Goal: Download file/media

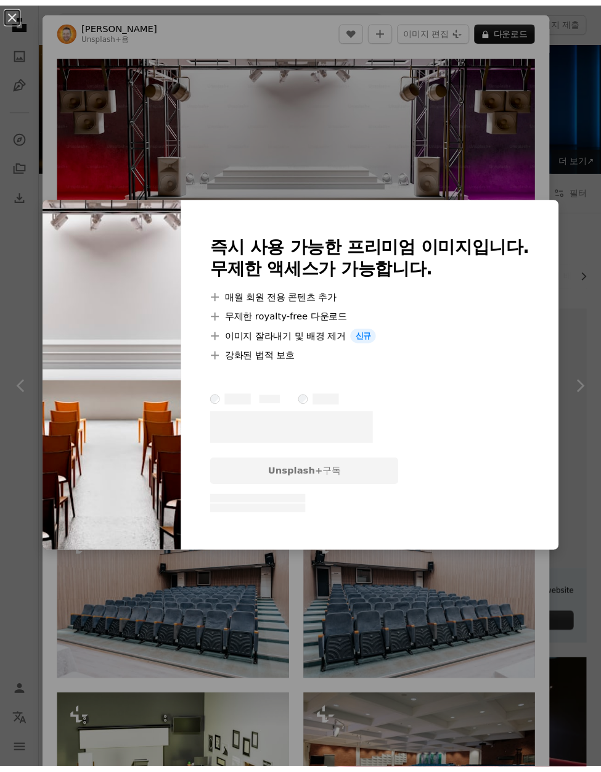
scroll to position [4623, 0]
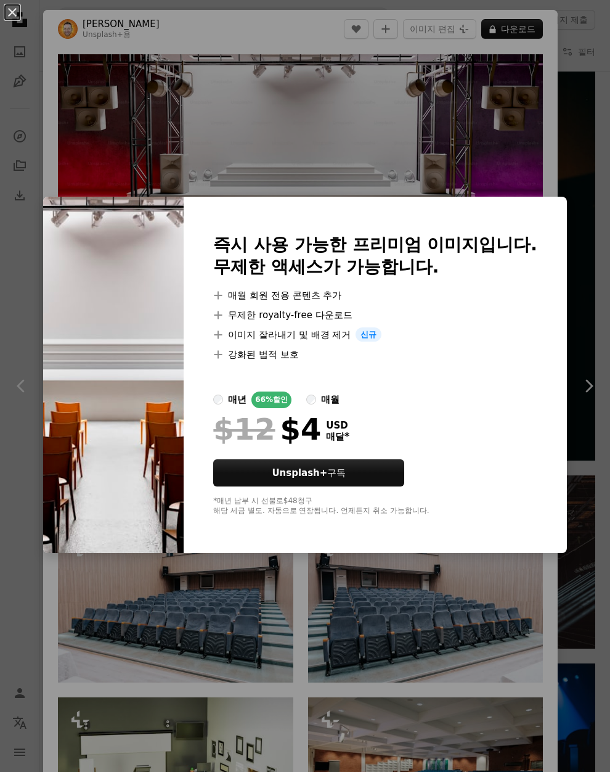
click at [450, 89] on div "An X shape 즉시 사용 가능한 프리미엄 이미지입니다. 무제한 액세스가 가능합니다. A plus sign 매월 회원 전용 콘텐츠 추가 A…" at bounding box center [305, 386] width 610 height 772
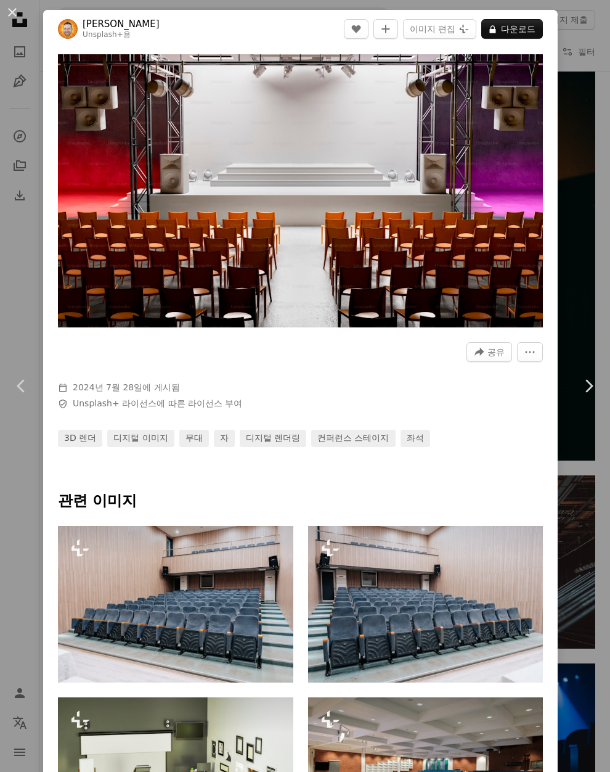
click at [425, 398] on span "Safety Unsplash+ 라이선스 에 따른 라이선스 부여" at bounding box center [243, 404] width 370 height 12
click at [569, 28] on div "An X shape Chevron left Chevron right [PERSON_NAME] Unsplash+ 용 A heart A plus …" at bounding box center [305, 386] width 610 height 772
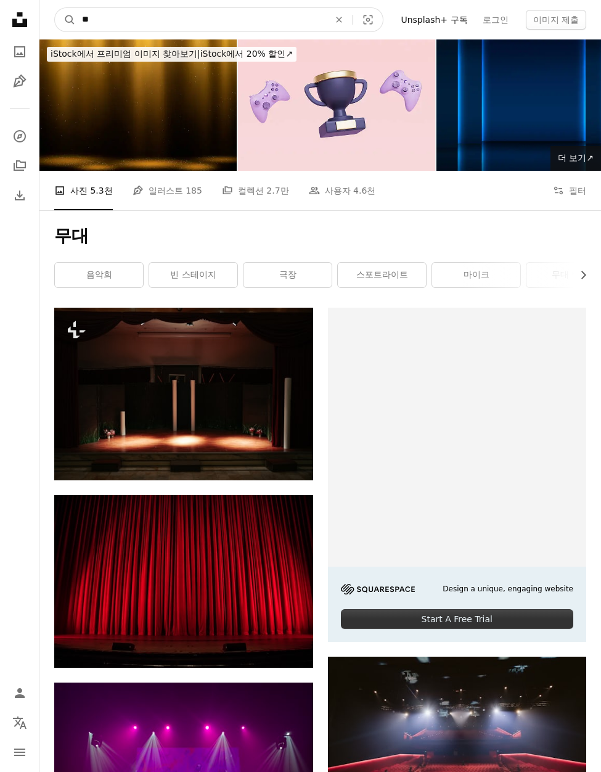
click at [167, 24] on input "**" at bounding box center [201, 19] width 250 height 23
type input "*"
type input "**"
click button "A magnifying glass" at bounding box center [65, 19] width 21 height 23
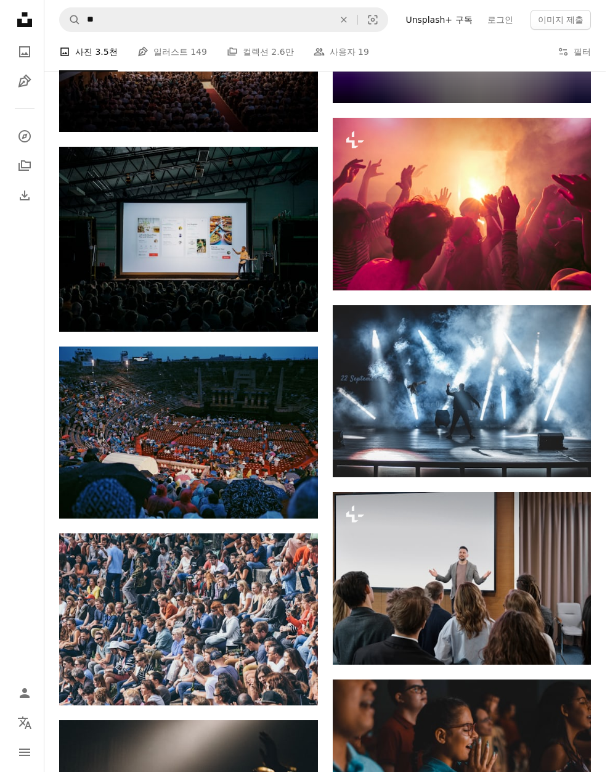
scroll to position [10356, 0]
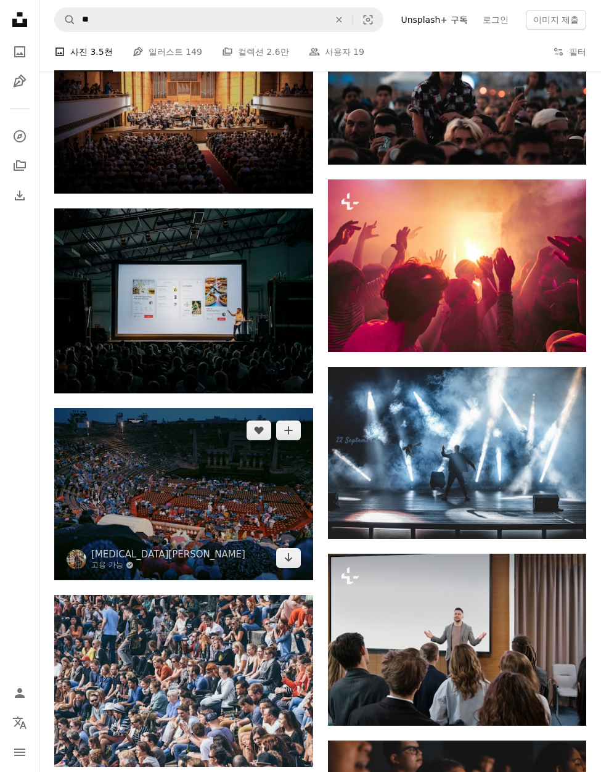
click at [233, 502] on img at bounding box center [183, 494] width 259 height 172
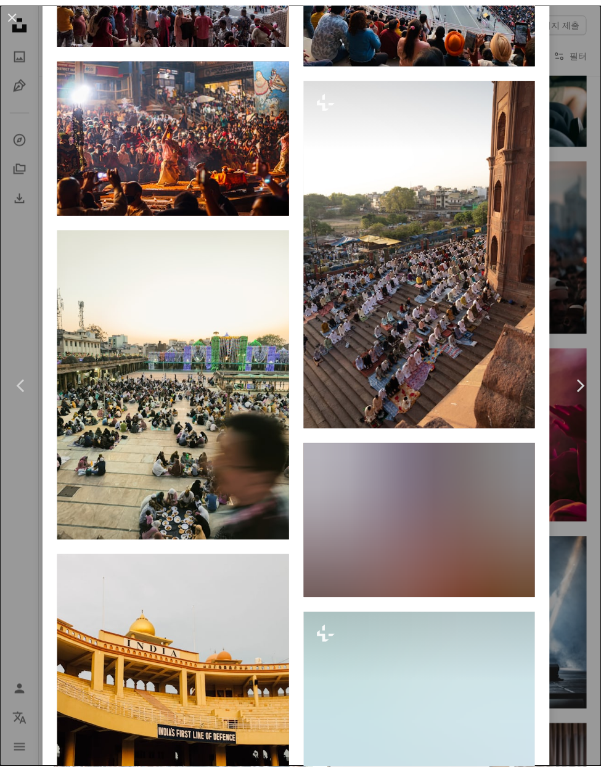
scroll to position [1356, 0]
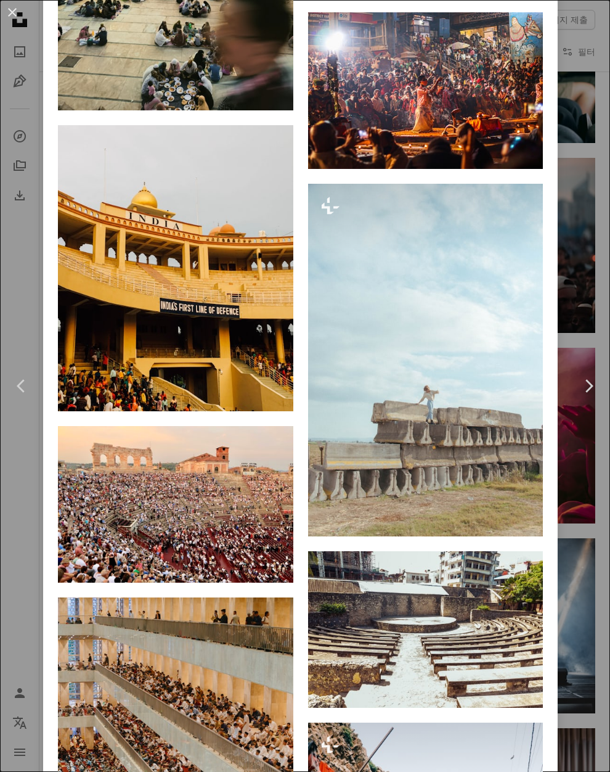
click at [566, 579] on div "An X shape Chevron left Chevron right [MEDICAL_DATA] Qi 고용 가능 A checkmark insid…" at bounding box center [305, 386] width 610 height 772
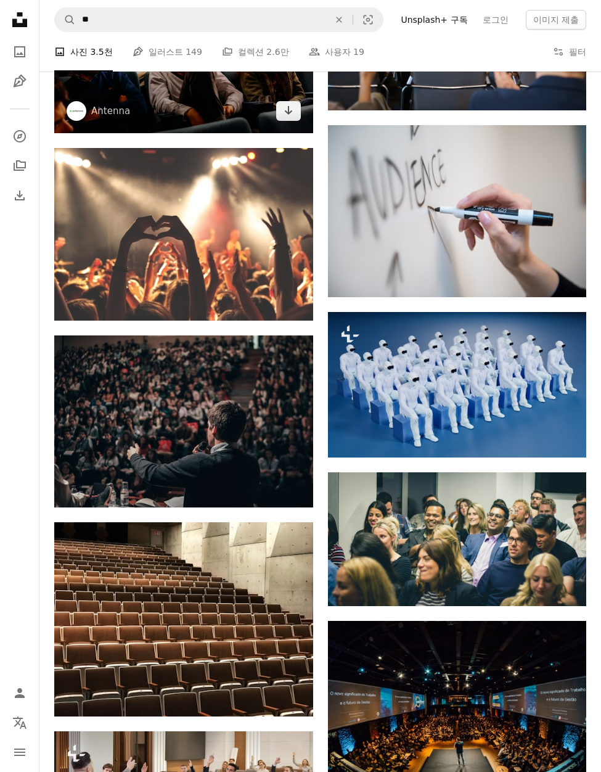
scroll to position [1142, 0]
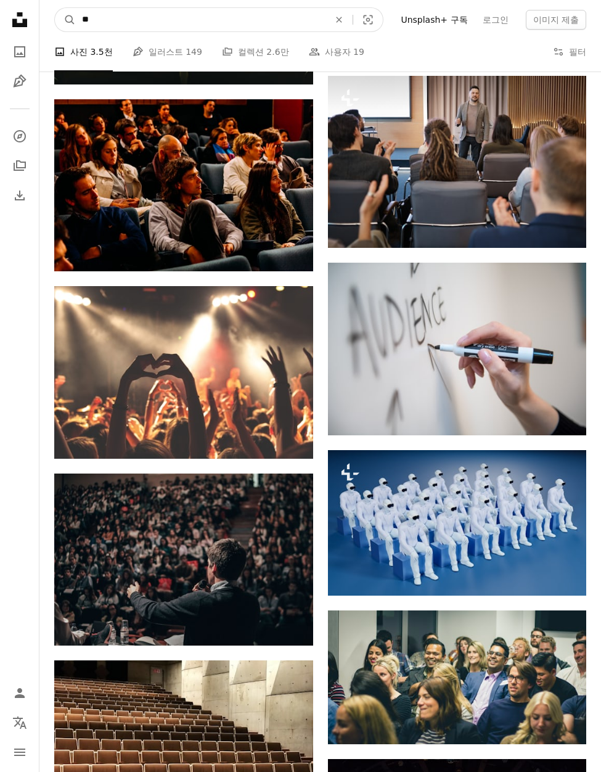
drag, startPoint x: 218, startPoint y: 17, endPoint x: 13, endPoint y: 35, distance: 205.4
type input "***"
click button "A magnifying glass" at bounding box center [65, 19] width 21 height 23
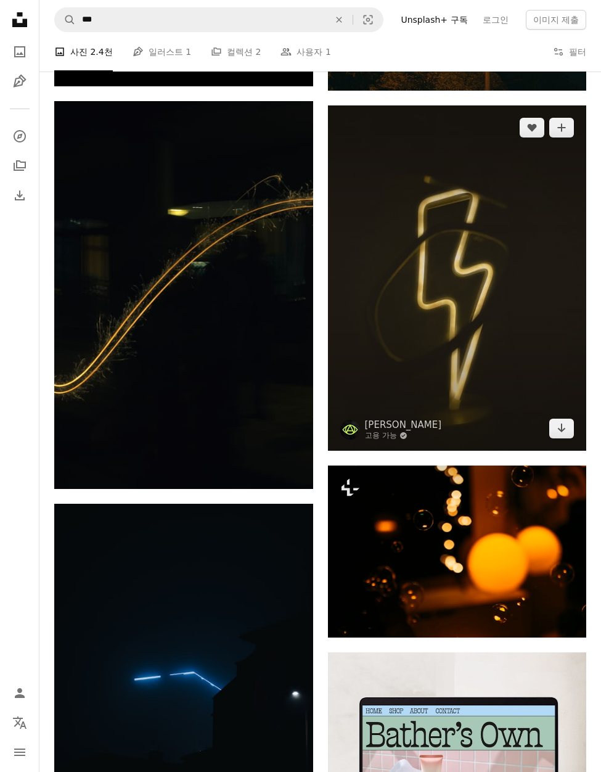
scroll to position [7397, 0]
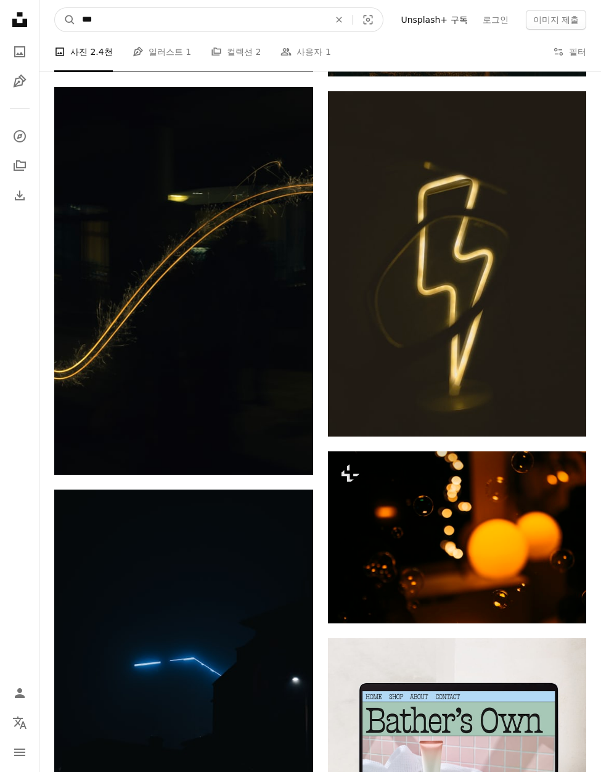
click at [211, 18] on input "***" at bounding box center [201, 19] width 250 height 23
type input "*"
type input "***"
click button "A magnifying glass" at bounding box center [65, 19] width 21 height 23
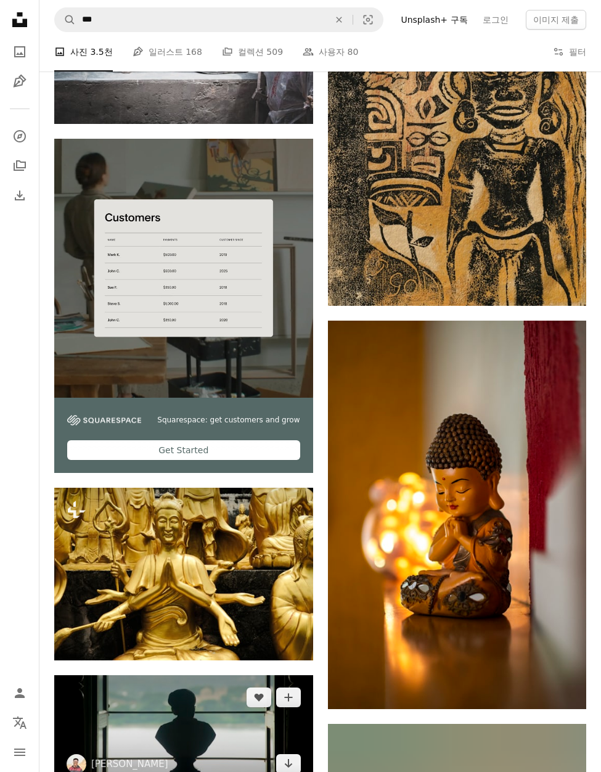
scroll to position [4377, 0]
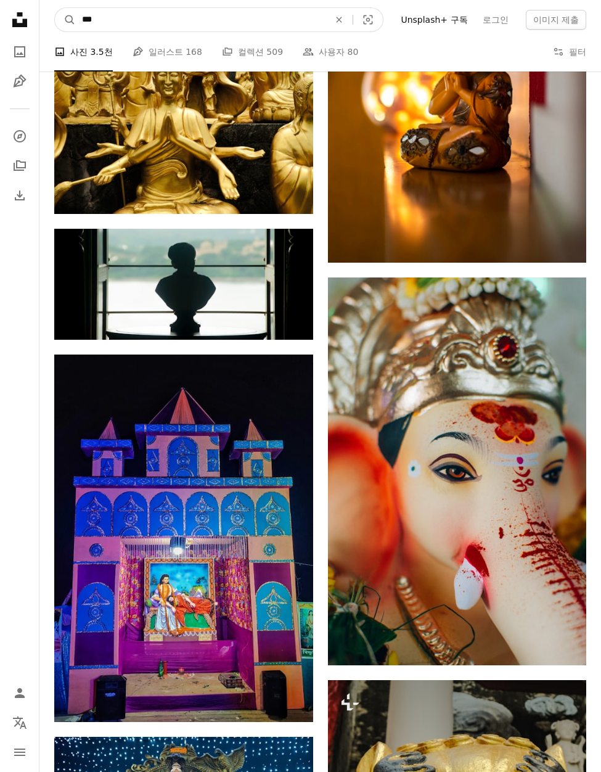
drag, startPoint x: 174, startPoint y: 13, endPoint x: -69, endPoint y: 15, distance: 242.9
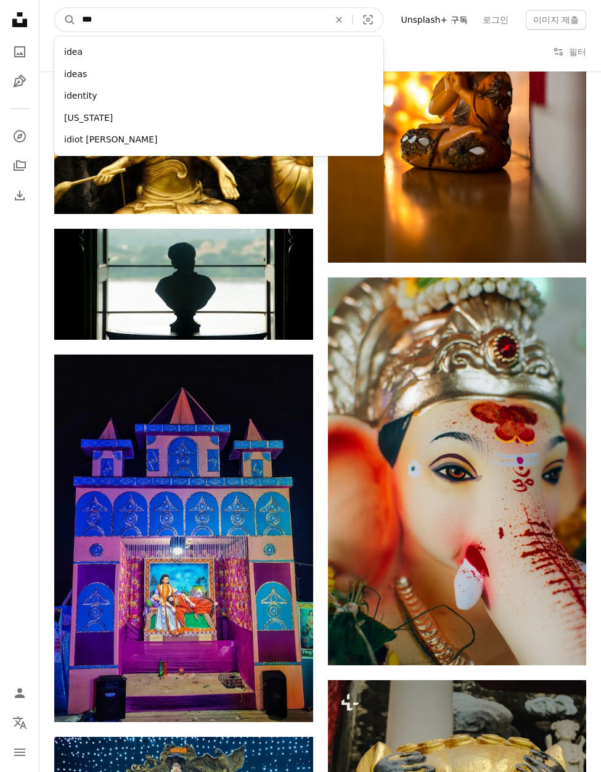
type input "****"
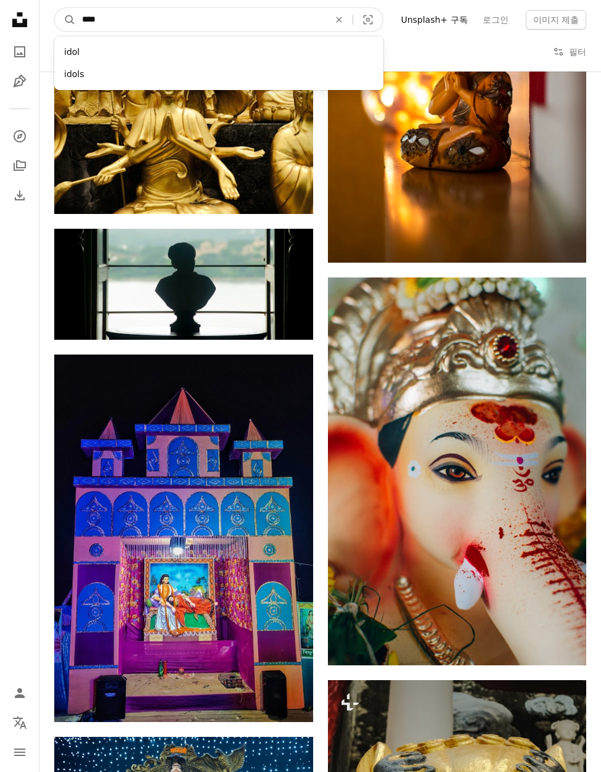
click button "A magnifying glass" at bounding box center [65, 19] width 21 height 23
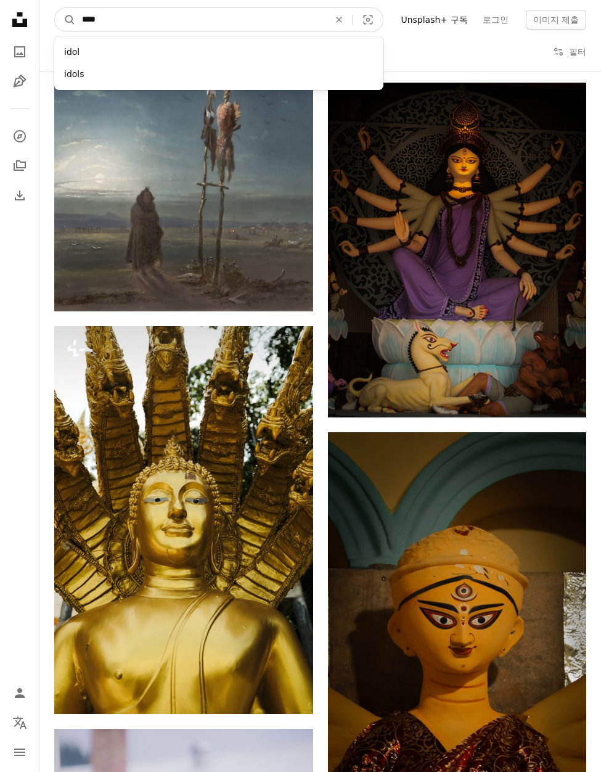
scroll to position [10657, 0]
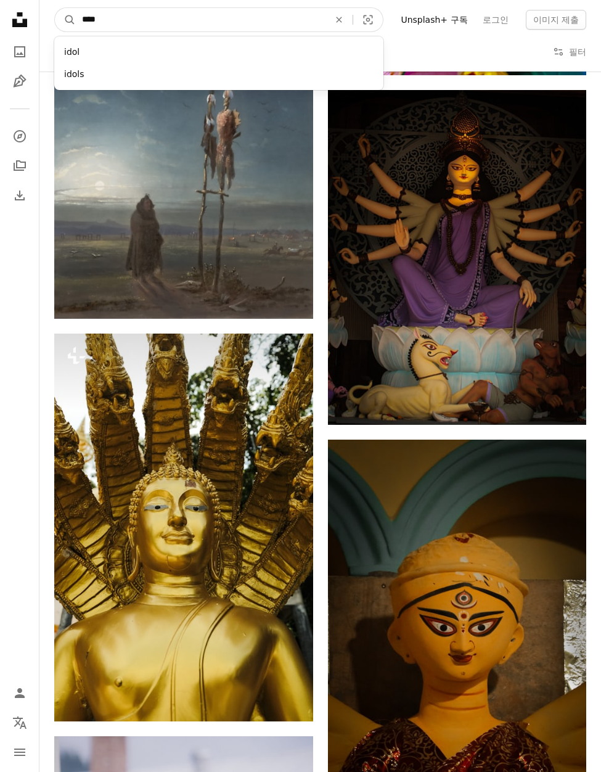
drag, startPoint x: 153, startPoint y: 20, endPoint x: 49, endPoint y: 16, distance: 103.6
click at [50, 18] on nav "A magnifying glass **** idol idols An X shape Visual search Filters Unsplash+ 구…" at bounding box center [320, 19] width 562 height 39
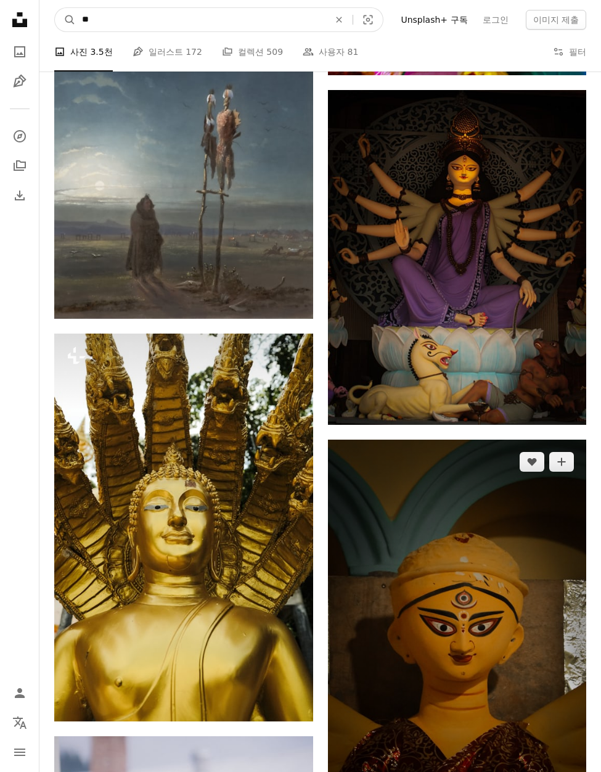
type input "**"
click button "A magnifying glass" at bounding box center [65, 19] width 21 height 23
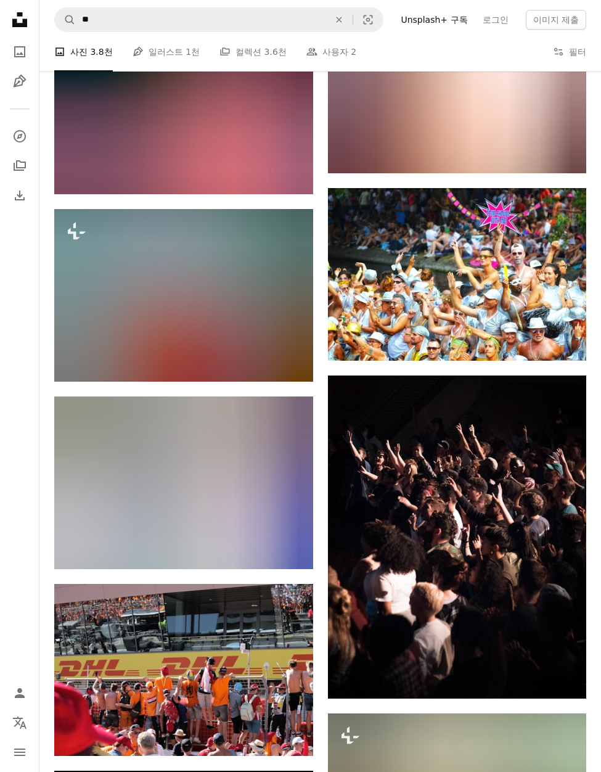
scroll to position [3945, 0]
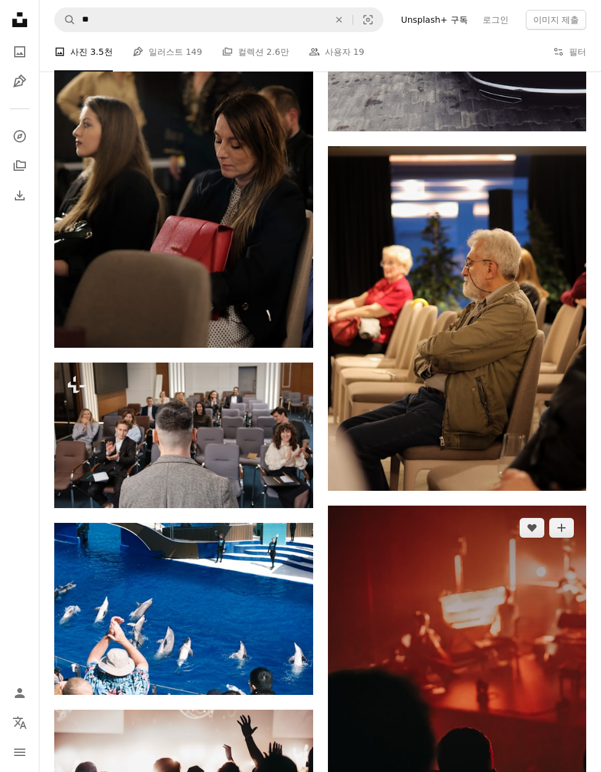
scroll to position [17783, 0]
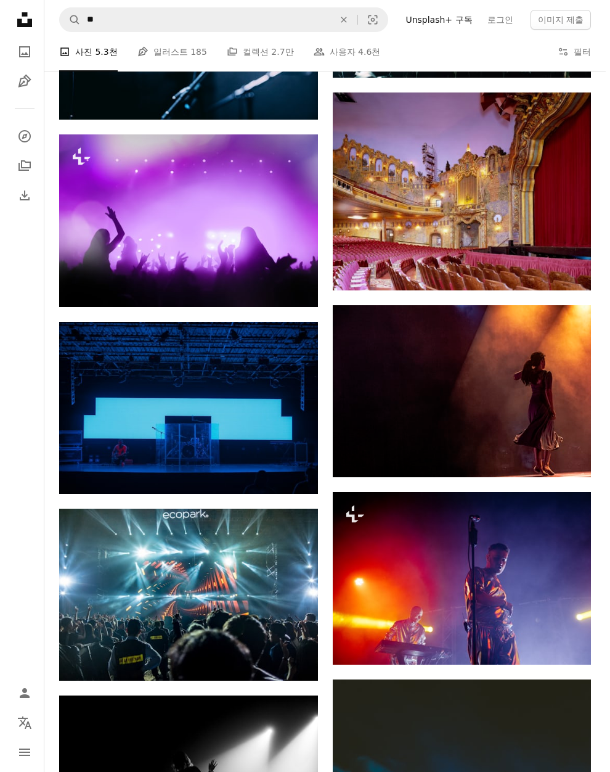
scroll to position [8590, 0]
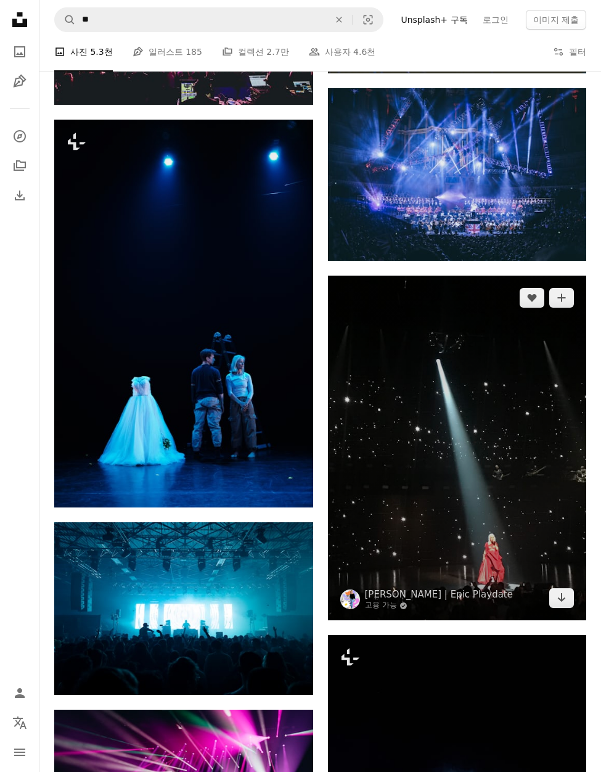
click at [448, 456] on img at bounding box center [457, 448] width 259 height 345
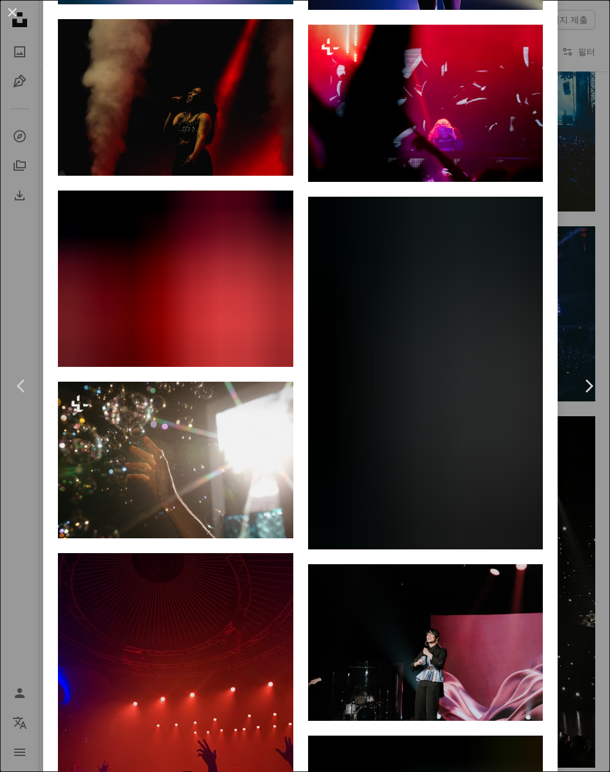
scroll to position [6104, 0]
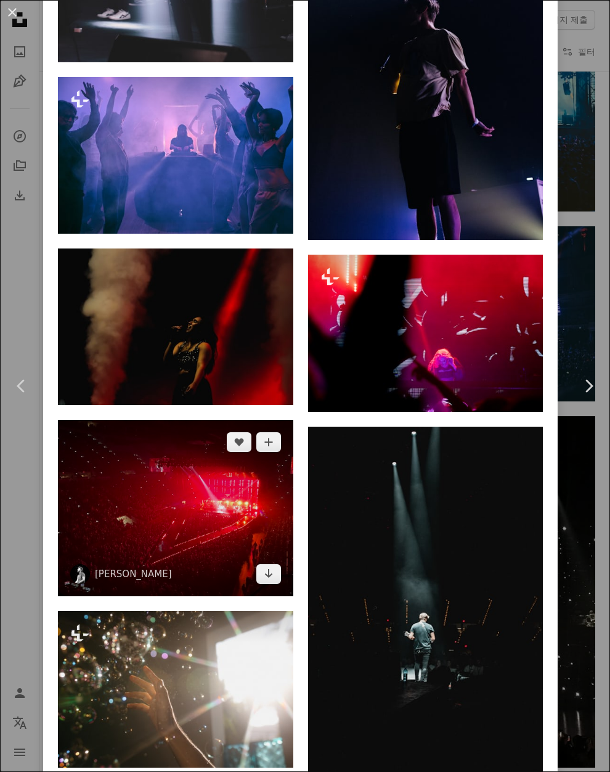
click at [216, 420] on img at bounding box center [175, 508] width 235 height 176
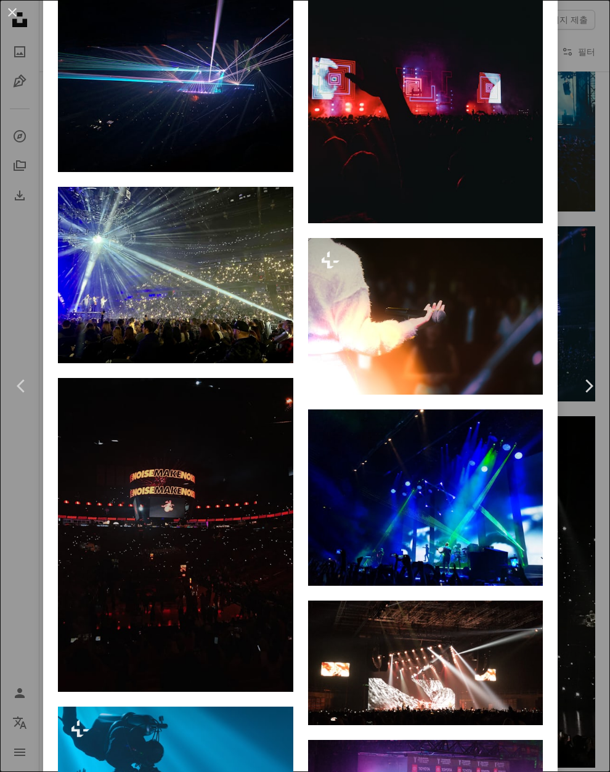
scroll to position [3082, 0]
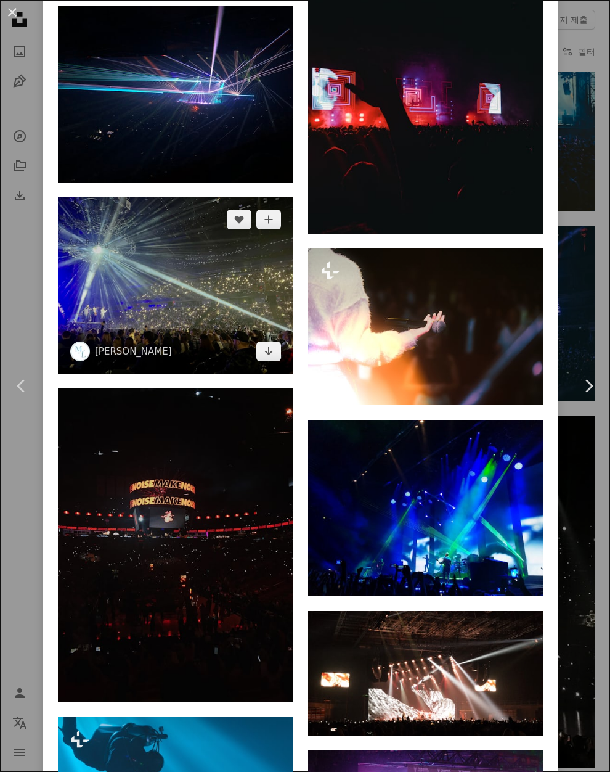
click at [189, 285] on img at bounding box center [175, 285] width 235 height 176
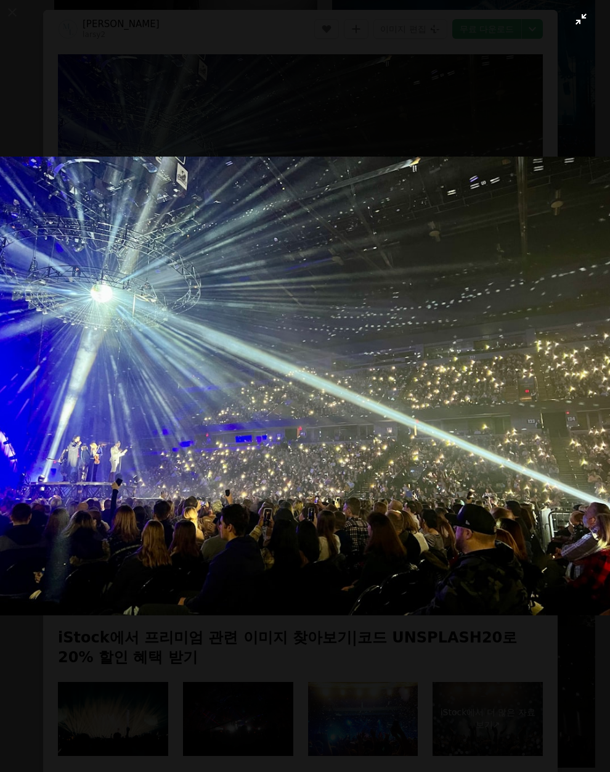
click at [568, 47] on button "이 이미지 축소" at bounding box center [305, 385] width 612 height 773
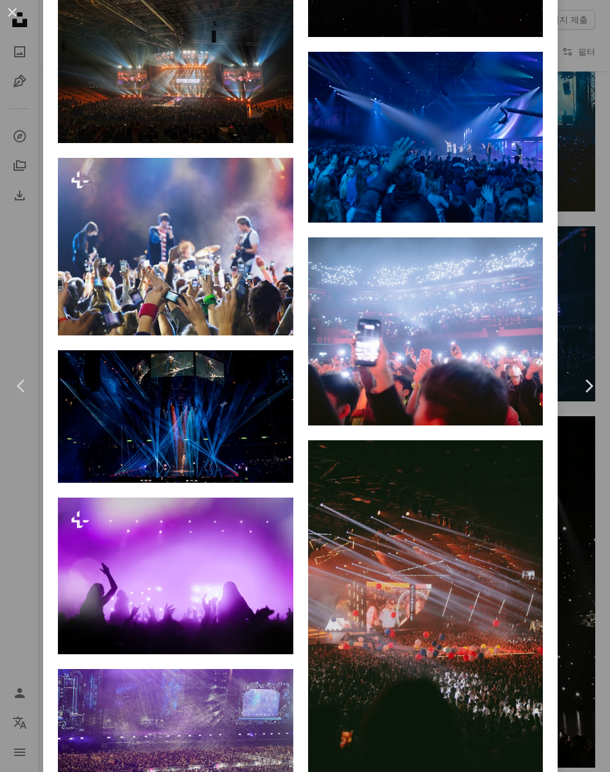
scroll to position [2959, 0]
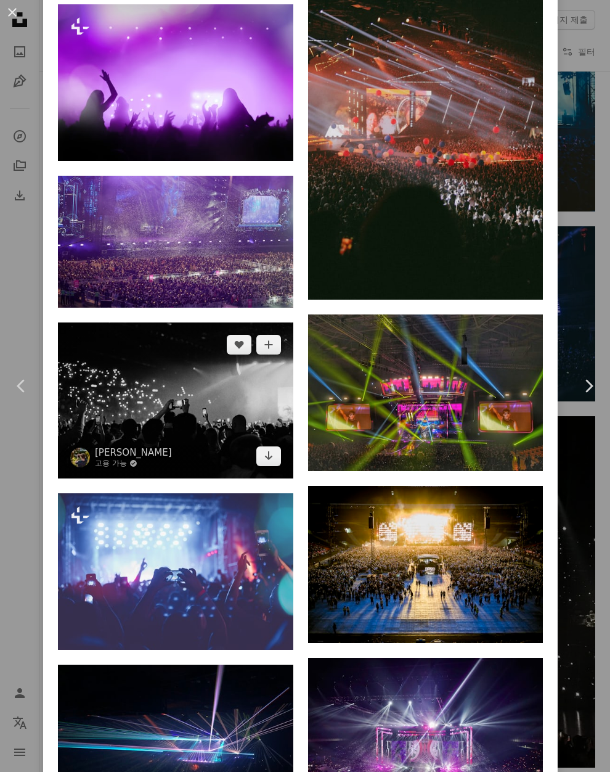
click at [145, 345] on img at bounding box center [175, 400] width 235 height 156
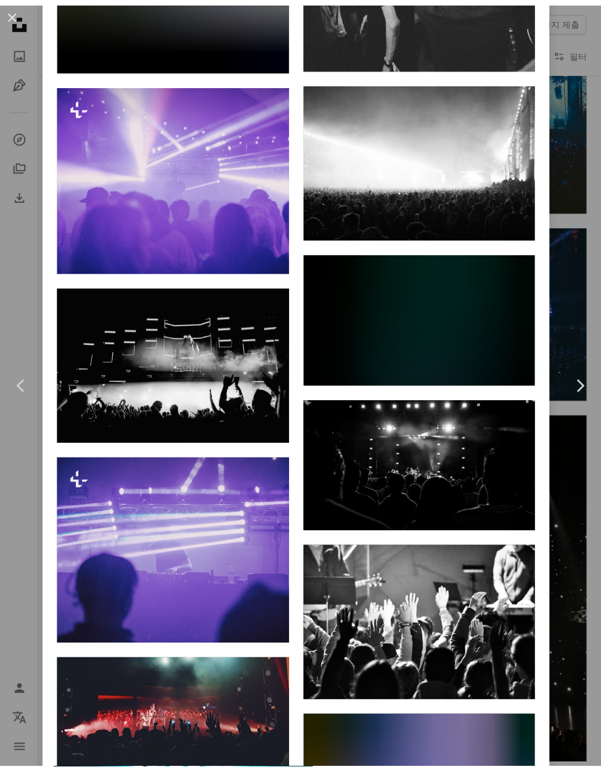
scroll to position [6071, 0]
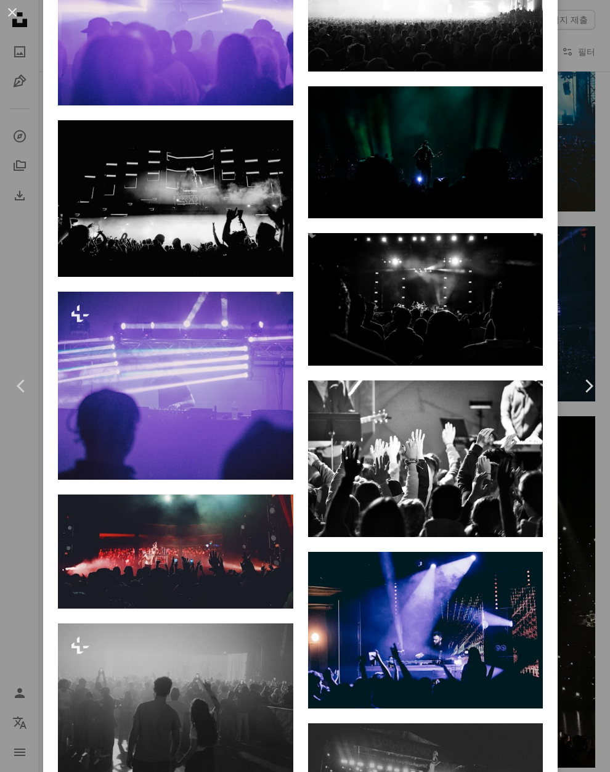
click at [571, 473] on div "An X shape Chevron left Chevron right [PERSON_NAME] 고용 가능 A checkmark inside of…" at bounding box center [305, 386] width 610 height 772
